Goal: Information Seeking & Learning: Learn about a topic

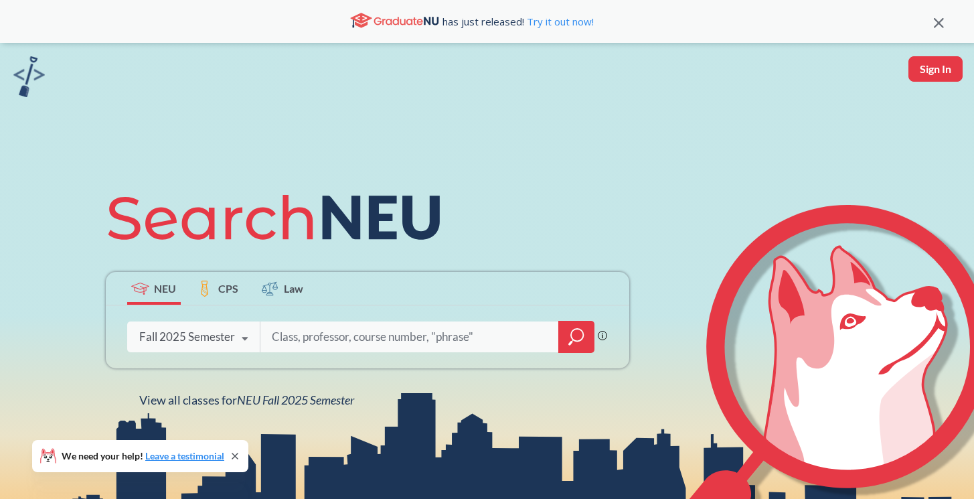
type input "d"
type input "cs 3000"
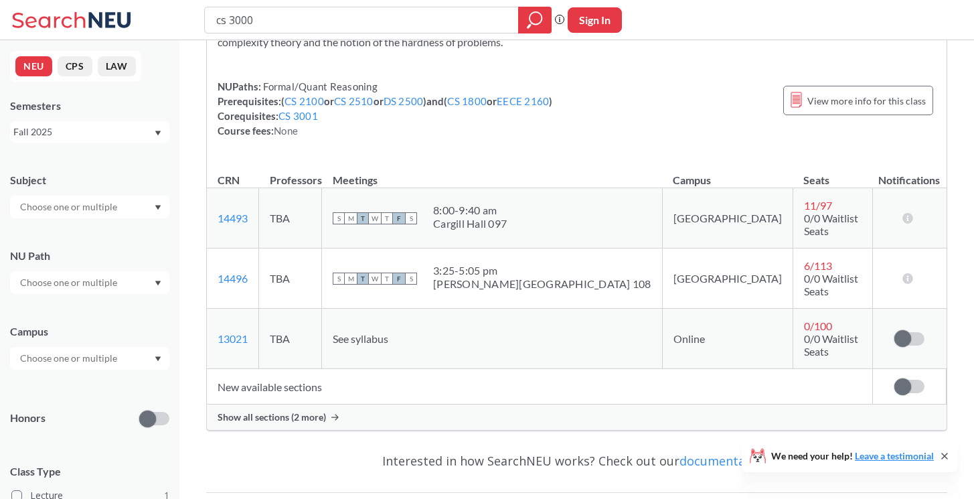
scroll to position [144, 0]
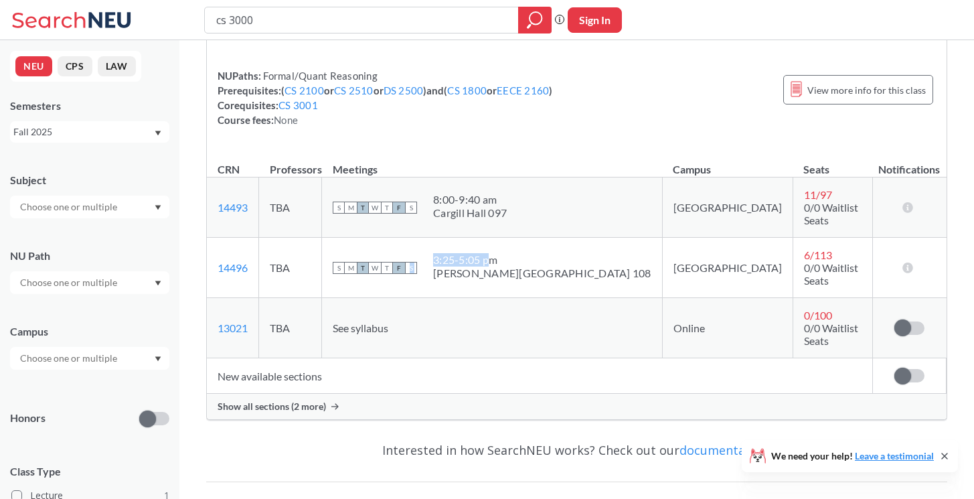
drag, startPoint x: 475, startPoint y: 246, endPoint x: 540, endPoint y: 246, distance: 65.6
click at [540, 253] on div "S M T W T F S 3:25 - 5:05 pm [PERSON_NAME][GEOGRAPHIC_DATA] 108" at bounding box center [492, 267] width 319 height 29
click at [540, 253] on div "3:25 - 5:05 pm" at bounding box center [542, 259] width 218 height 13
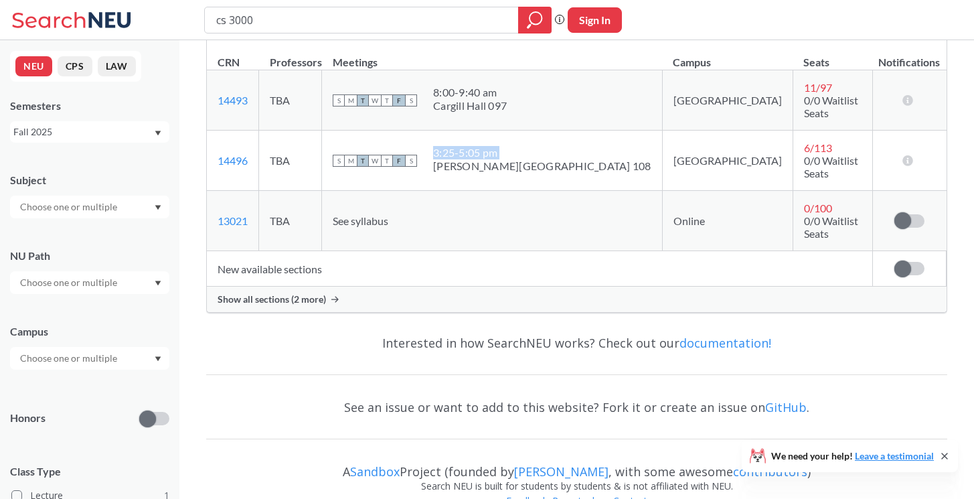
scroll to position [250, 0]
click at [804, 147] on span "6 / 113" at bounding box center [818, 148] width 28 height 13
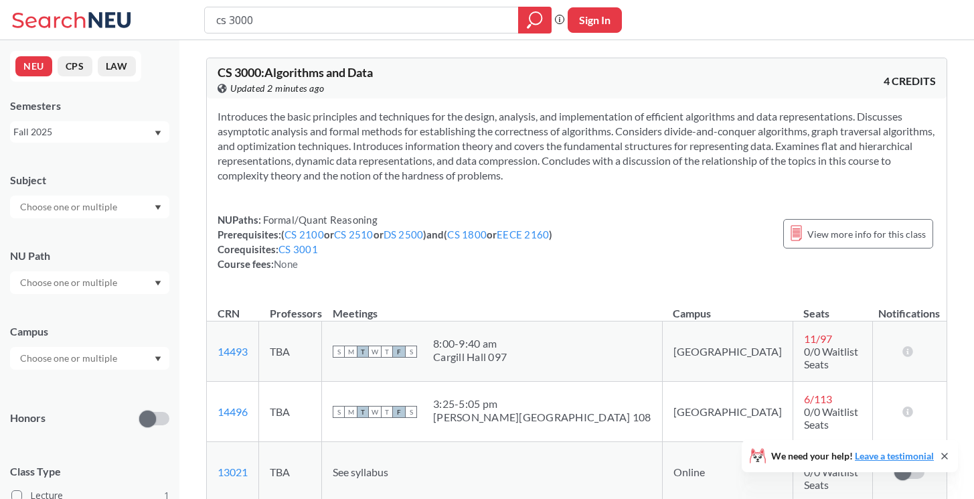
click at [369, 406] on span "T" at bounding box center [363, 412] width 12 height 12
click at [405, 406] on span "F" at bounding box center [399, 412] width 12 height 12
click at [505, 397] on div "3:25 - 5:05 pm" at bounding box center [542, 403] width 218 height 13
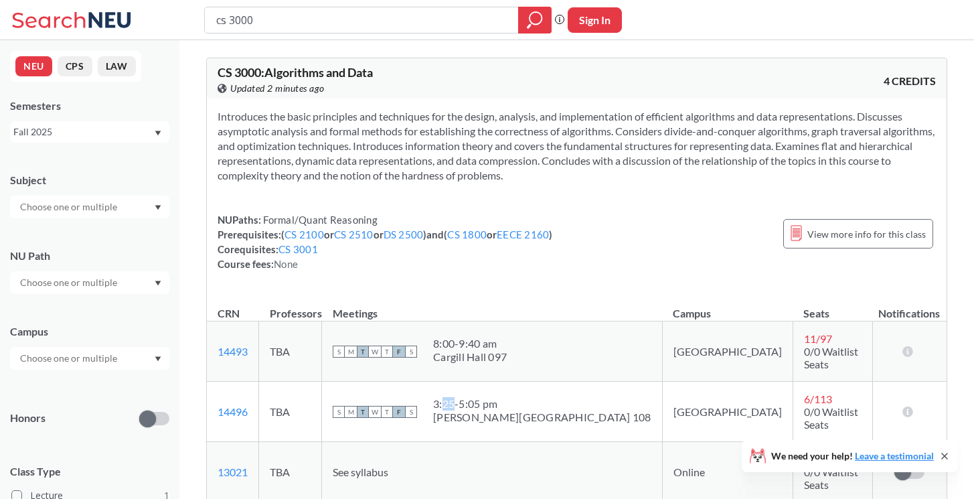
click at [505, 397] on div "3:25 - 5:05 pm" at bounding box center [542, 403] width 218 height 13
click at [522, 397] on div "3:25 - 5:05 pm" at bounding box center [542, 403] width 218 height 13
